Goal: Information Seeking & Learning: Find specific fact

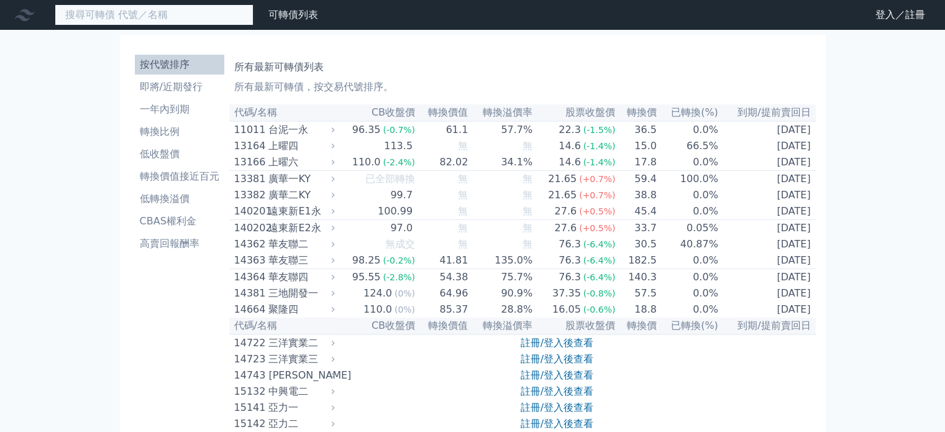
click at [178, 20] on input at bounding box center [154, 14] width 199 height 21
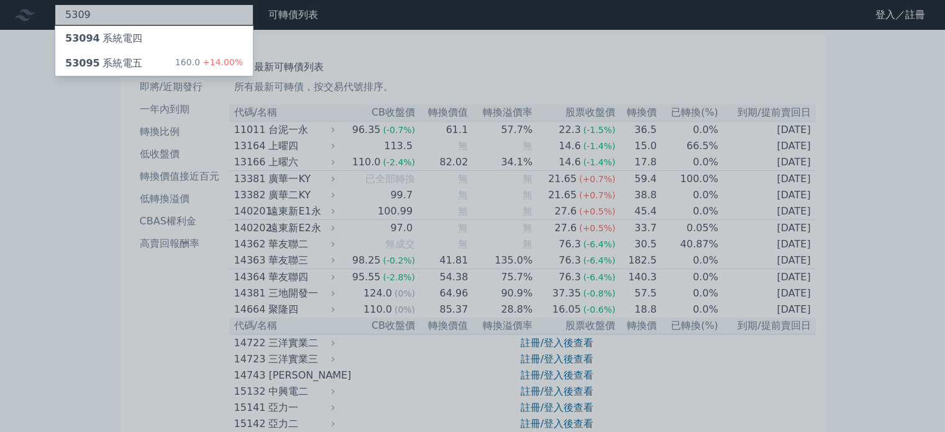
type input "5309"
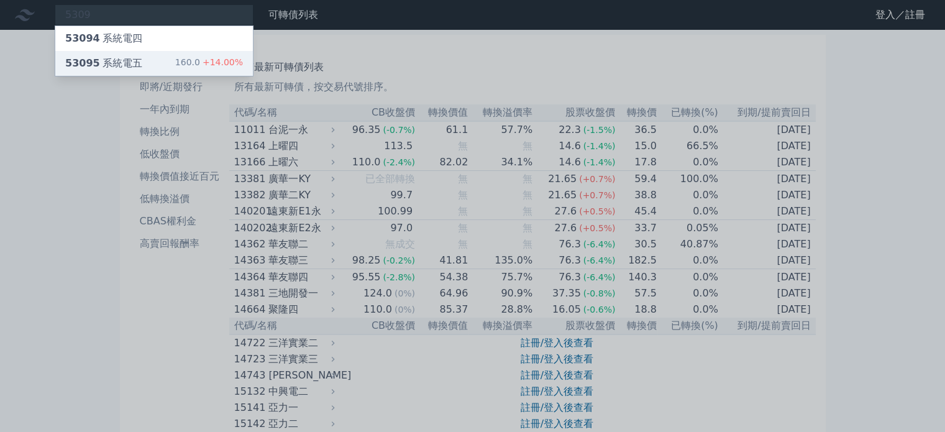
click at [107, 65] on div "53095 系統電五" at bounding box center [103, 63] width 77 height 15
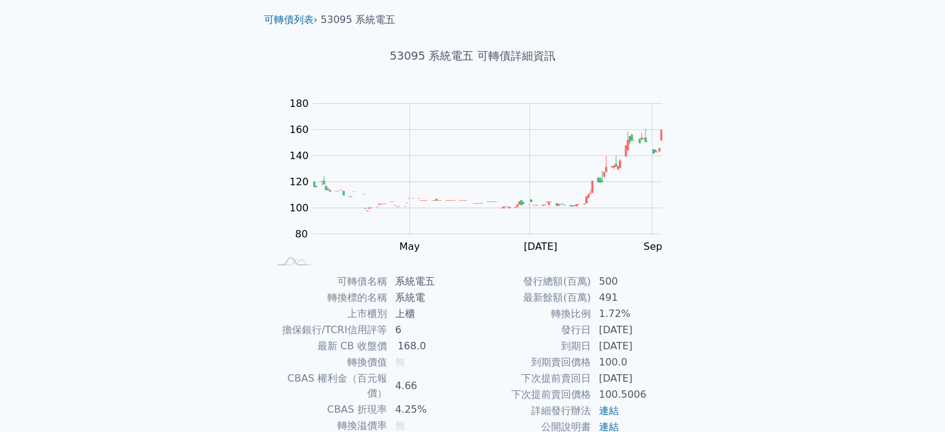
scroll to position [19, 0]
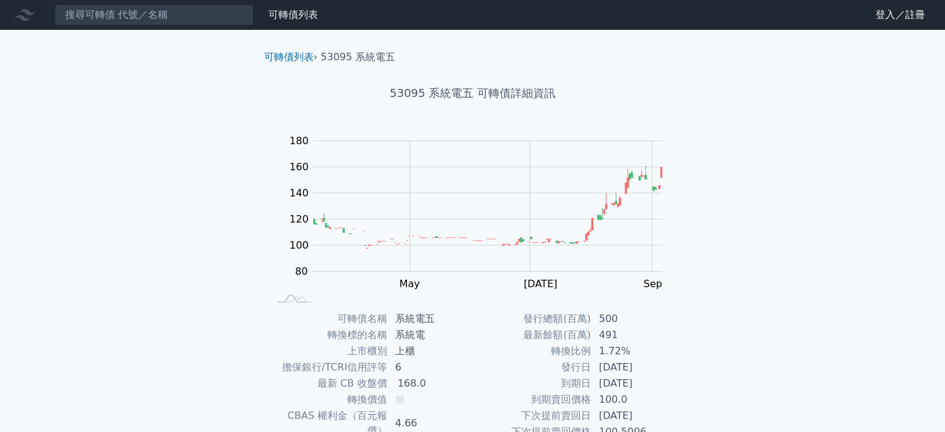
drag, startPoint x: 811, startPoint y: 255, endPoint x: 789, endPoint y: 257, distance: 21.2
click at [796, 254] on div "可轉債列表 財務數據 可轉債列表 財務數據 登入／註冊 登入／註冊 可轉債列表 › 53095 系統電五 53095 系統電五 可轉債詳細資訊 Zoom Ou…" at bounding box center [472, 295] width 945 height 590
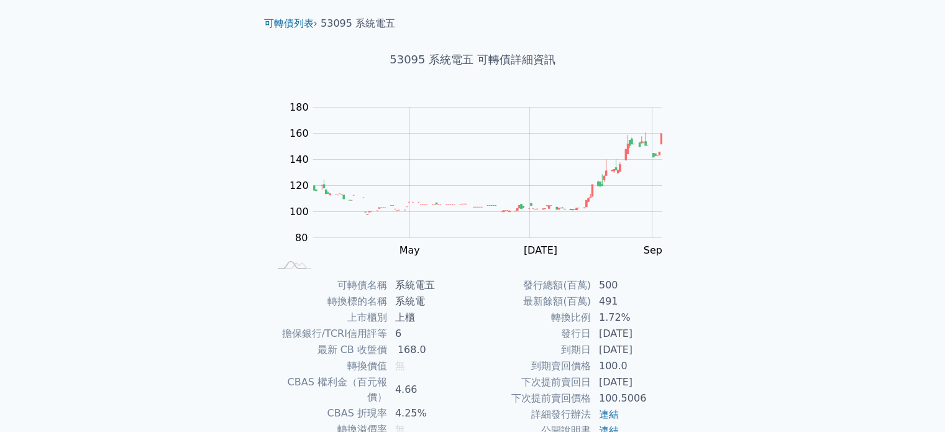
scroll to position [19, 0]
